Goal: Transaction & Acquisition: Register for event/course

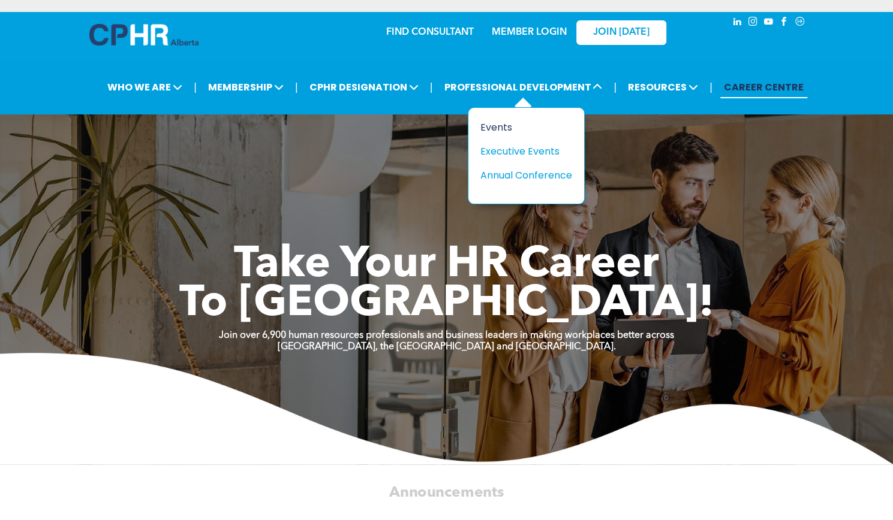
click at [490, 124] on div "Events" at bounding box center [521, 127] width 83 height 15
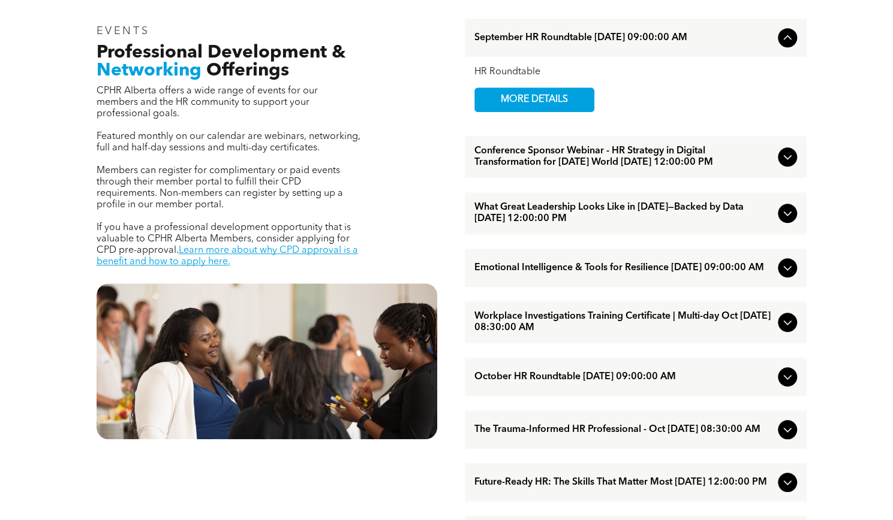
scroll to position [390, 0]
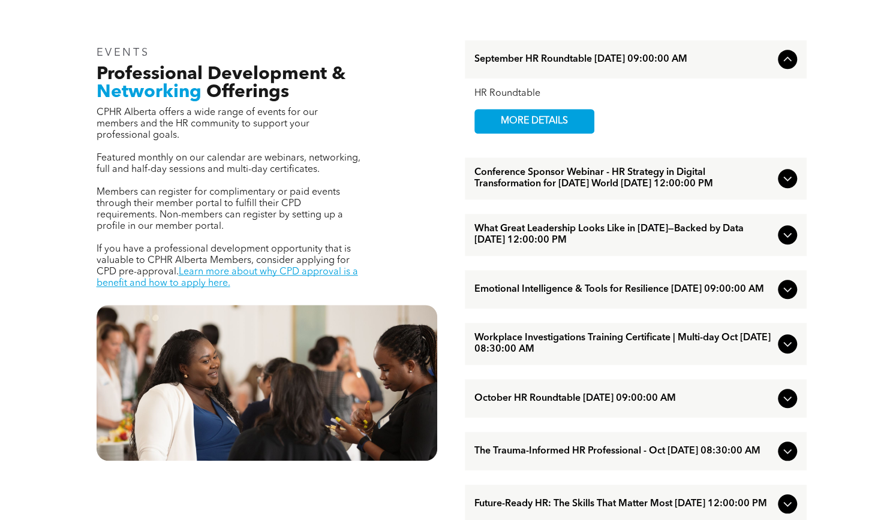
click at [566, 245] on span "What Great Leadership Looks Like in 2025—Backed by Data September/17/2025 12:00…" at bounding box center [623, 235] width 299 height 23
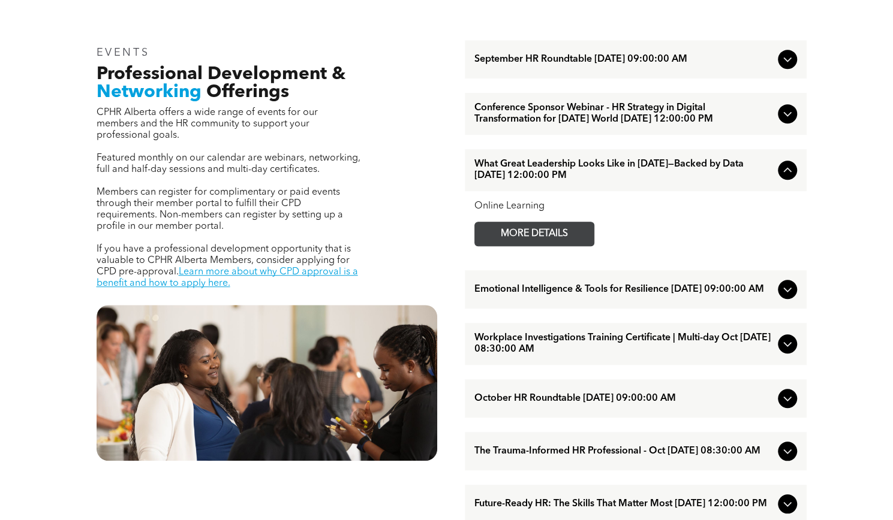
click at [563, 246] on span "MORE DETAILS" at bounding box center [534, 233] width 95 height 23
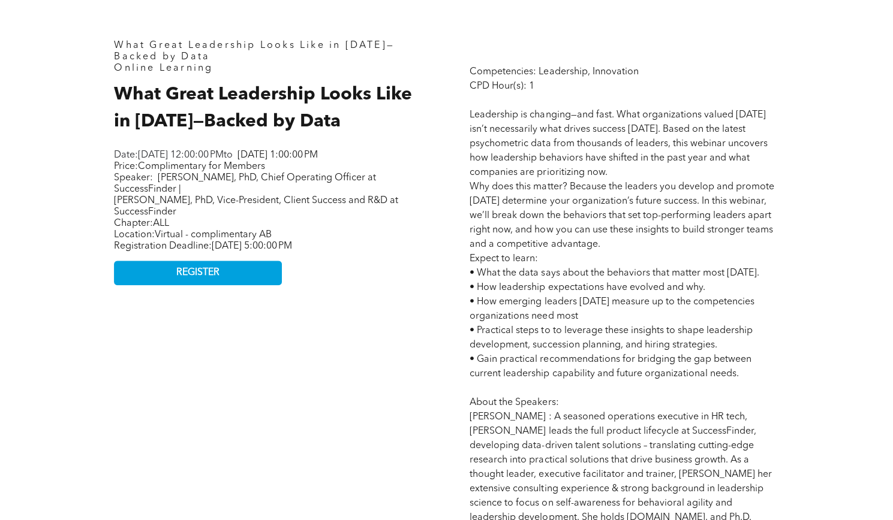
scroll to position [471, 0]
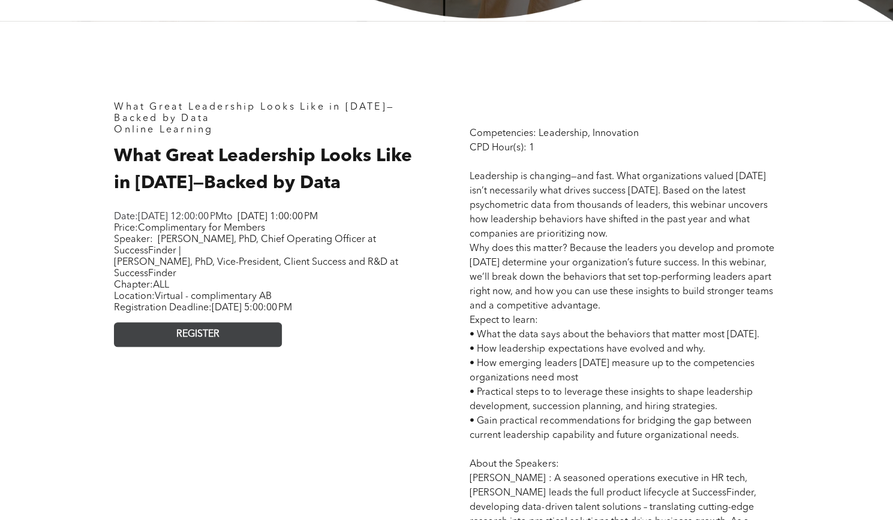
click at [221, 347] on link "REGISTER" at bounding box center [198, 335] width 168 height 25
